Goal: Navigation & Orientation: Find specific page/section

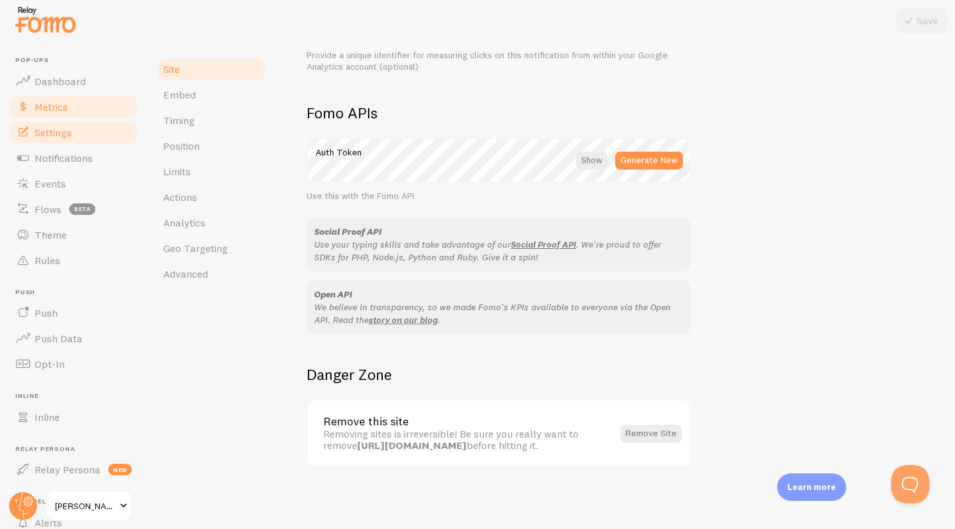
click at [52, 97] on link "Metrics" at bounding box center [74, 107] width 132 height 26
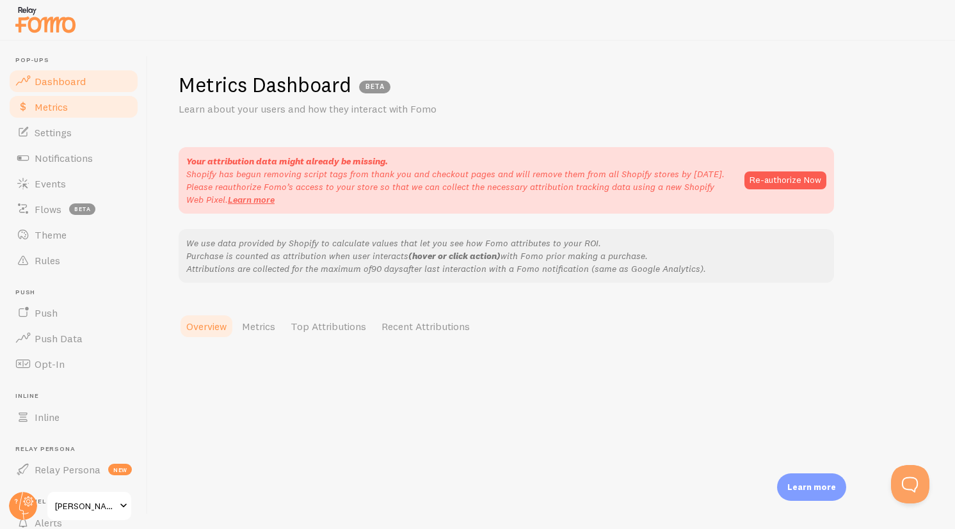
click at [60, 90] on link "Dashboard" at bounding box center [74, 82] width 132 height 26
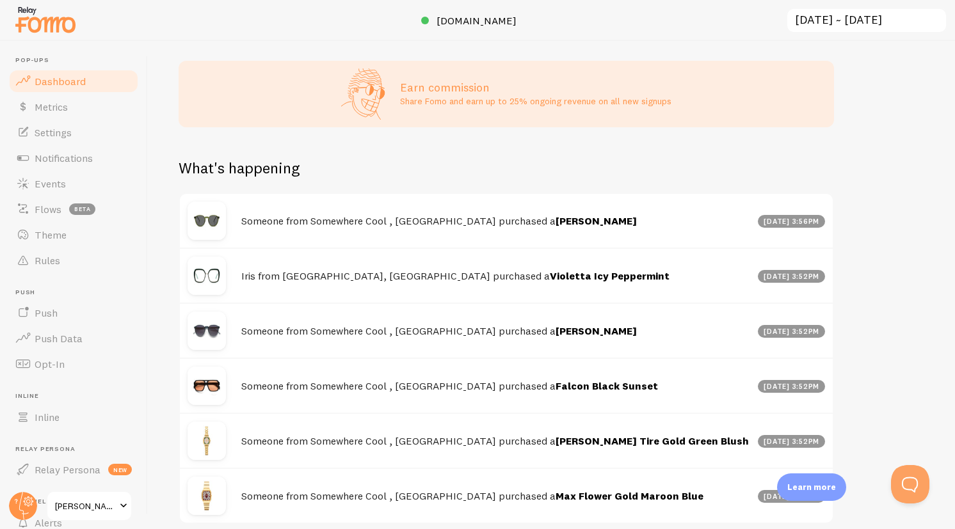
scroll to position [590, 0]
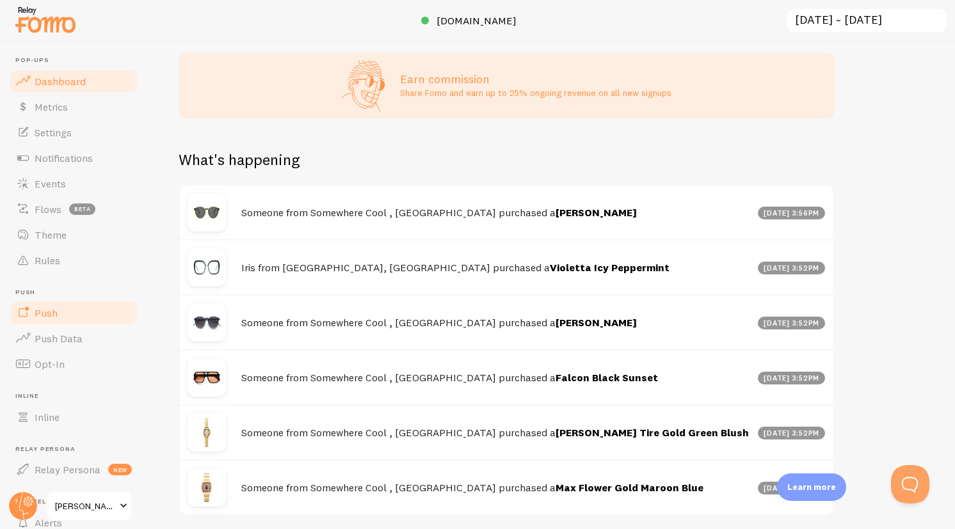
click at [67, 321] on link "Push" at bounding box center [74, 313] width 132 height 26
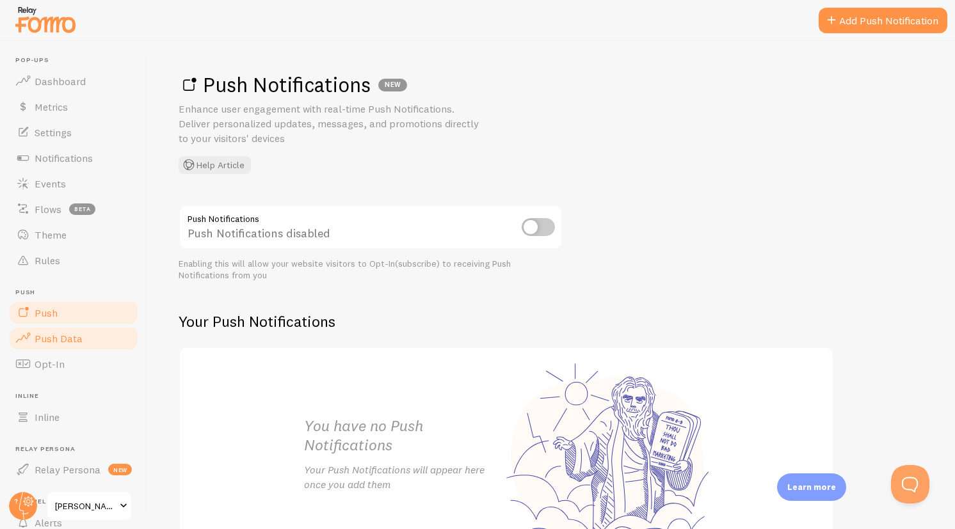
click at [71, 339] on span "Push Data" at bounding box center [59, 338] width 48 height 13
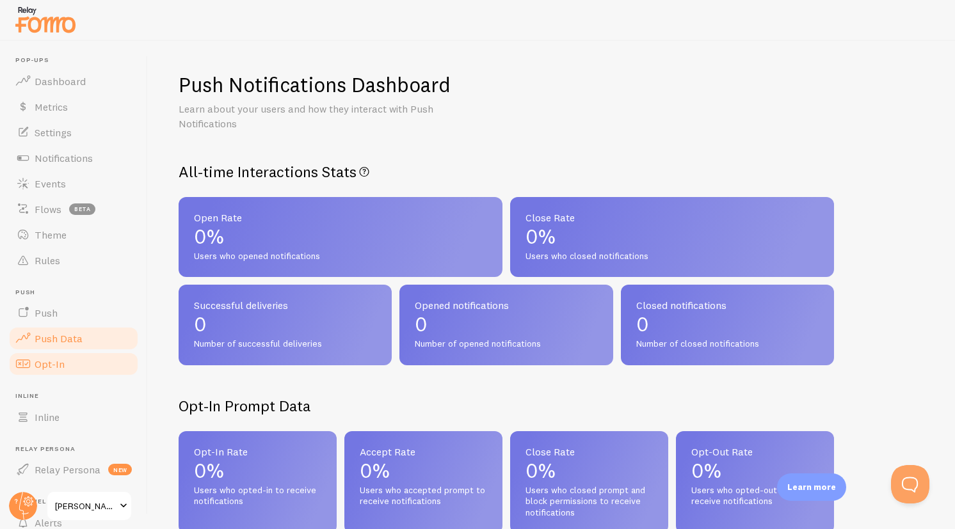
scroll to position [103, 0]
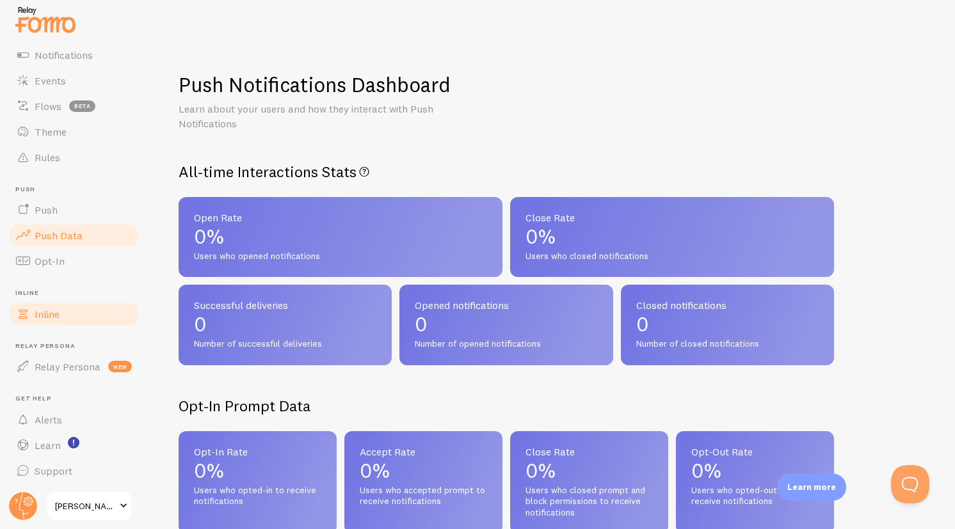
click at [76, 309] on link "Inline" at bounding box center [74, 315] width 132 height 26
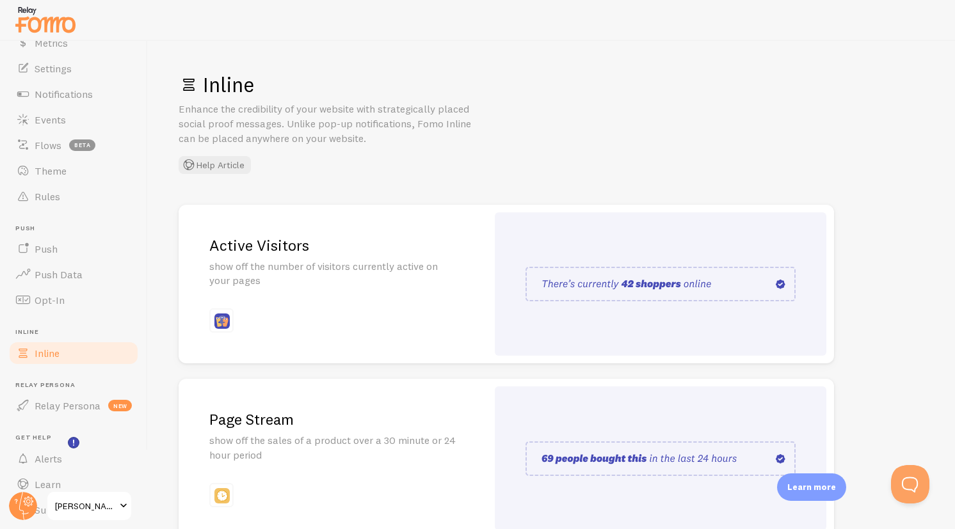
scroll to position [45, 0]
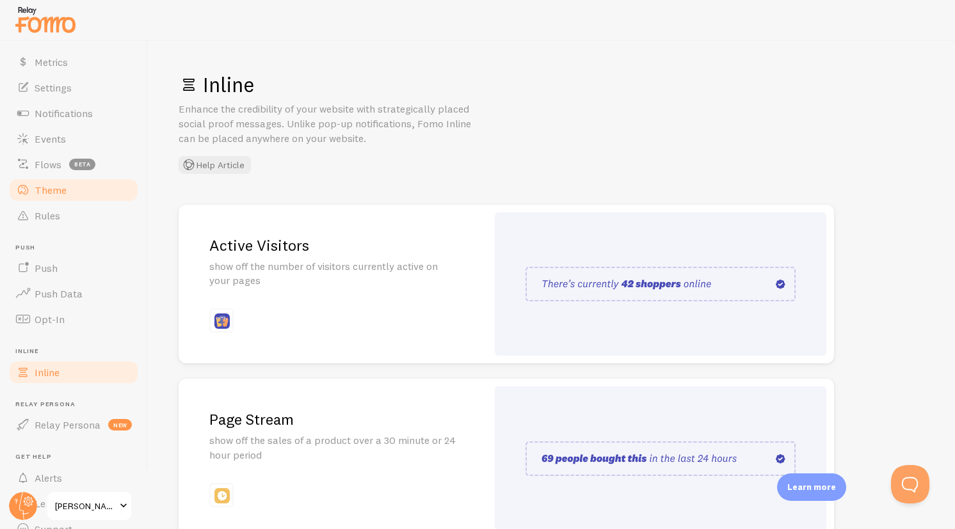
click at [65, 182] on link "Theme" at bounding box center [74, 190] width 132 height 26
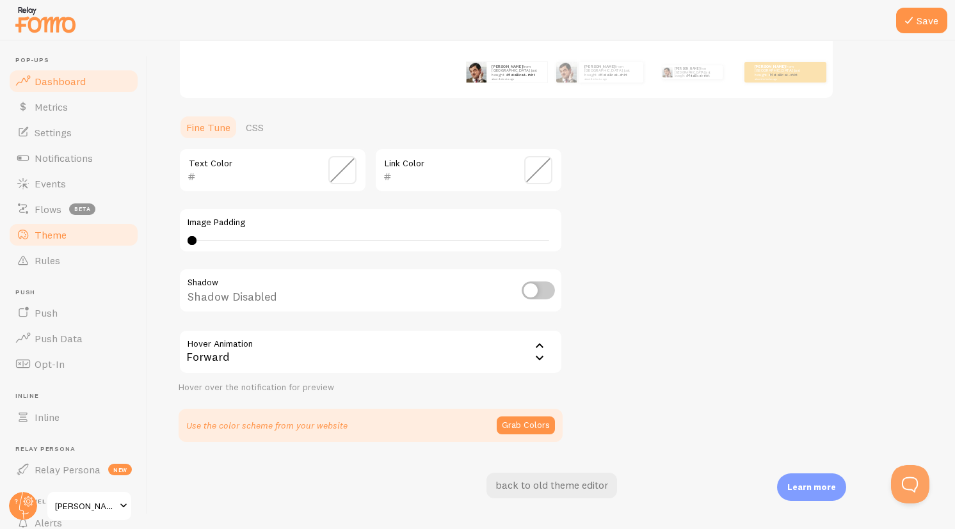
click at [72, 73] on link "Dashboard" at bounding box center [74, 82] width 132 height 26
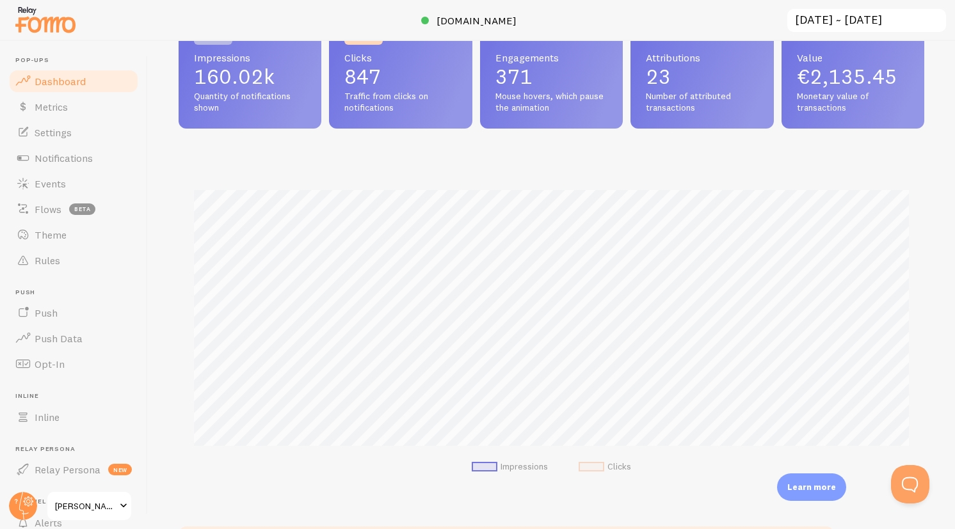
scroll to position [638, 0]
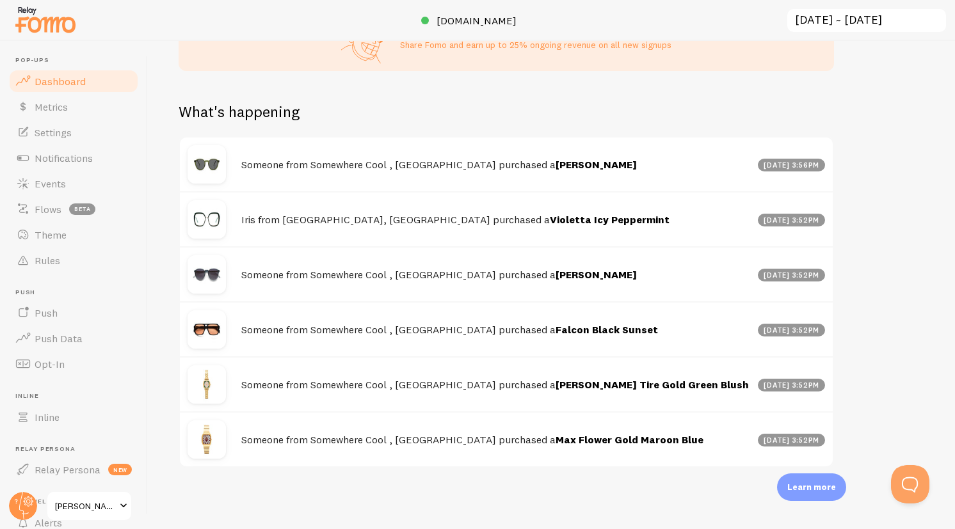
click at [351, 159] on h4 "Someone from Somewhere Cool , [GEOGRAPHIC_DATA] purchased a [PERSON_NAME]" at bounding box center [495, 164] width 509 height 13
click at [235, 159] on div "Someone from Somewhere Cool , [GEOGRAPHIC_DATA] purchased a [PERSON_NAME] [DATE…" at bounding box center [506, 165] width 653 height 54
click at [212, 160] on img at bounding box center [207, 164] width 38 height 38
click at [67, 154] on span "Notifications" at bounding box center [64, 158] width 58 height 13
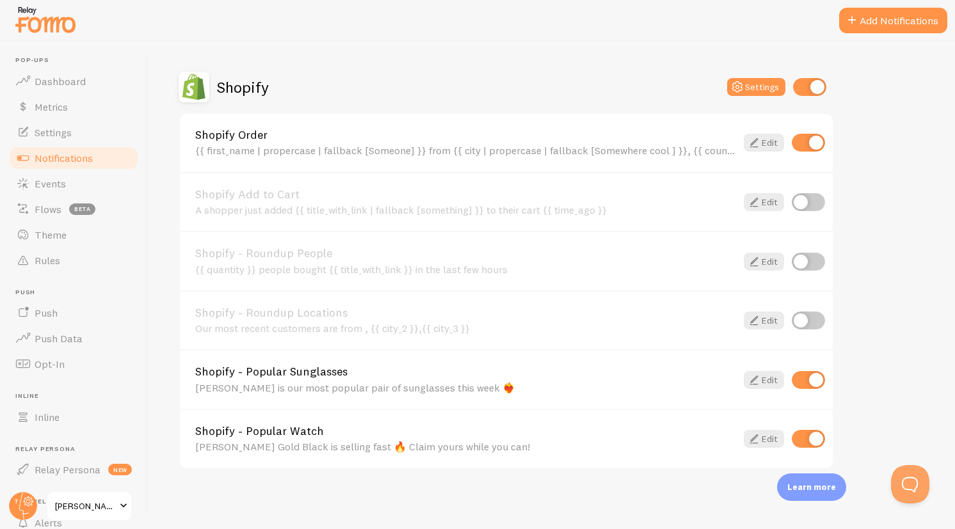
scroll to position [296, 0]
